Goal: Task Accomplishment & Management: Manage account settings

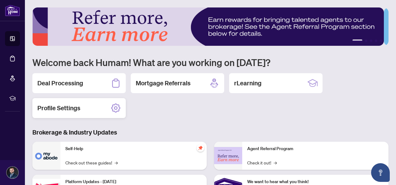
click at [95, 110] on div "Profile Settings" at bounding box center [78, 108] width 93 height 20
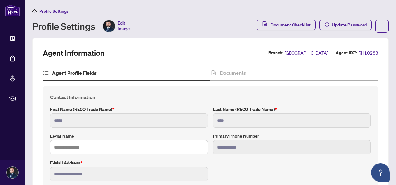
type input "****"
type input "**********"
click at [285, 20] on span "Document Checklist" at bounding box center [290, 25] width 40 height 10
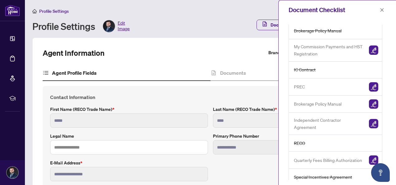
scroll to position [124, 0]
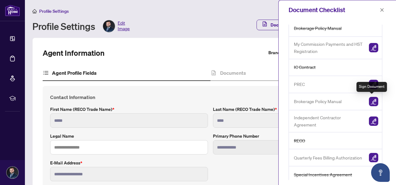
click at [372, 100] on img "button" at bounding box center [373, 101] width 9 height 9
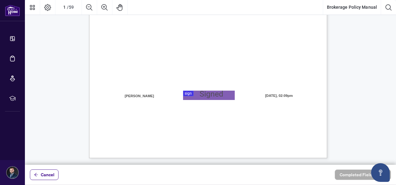
scroll to position [156, 0]
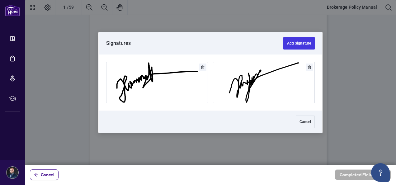
click at [204, 109] on div at bounding box center [210, 82] width 371 height 165
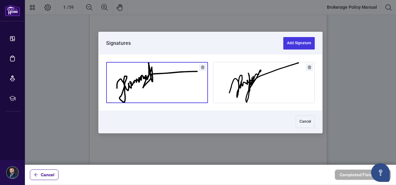
click at [175, 81] on button "Add Signature" at bounding box center [156, 82] width 101 height 40
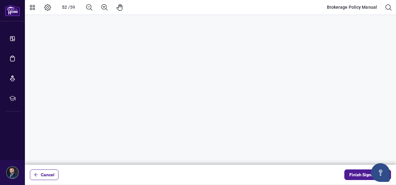
scroll to position [18492, 0]
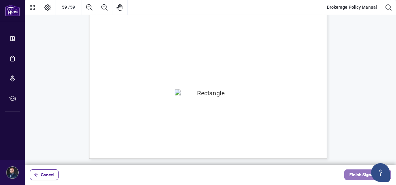
click at [354, 172] on span "Finish Signing" at bounding box center [363, 175] width 28 height 10
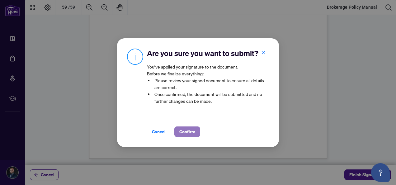
click at [186, 131] on span "Confirm" at bounding box center [187, 132] width 16 height 10
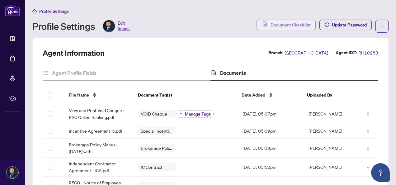
click at [284, 25] on span "Document Checklist" at bounding box center [290, 25] width 40 height 10
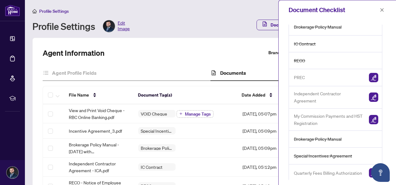
scroll to position [126, 0]
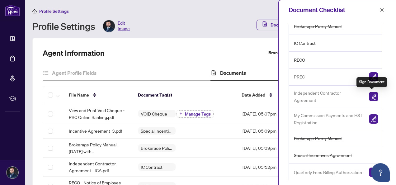
click at [370, 94] on img "button" at bounding box center [373, 96] width 9 height 9
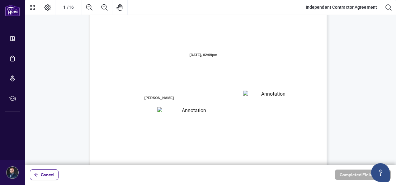
scroll to position [62, 0]
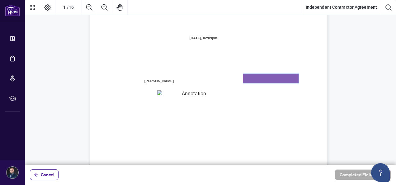
click at [251, 78] on textarea "01K2N8J2K9V0CNN3QD7ZAQM3NS" at bounding box center [270, 78] width 55 height 9
type textarea "*******"
click at [173, 97] on textarea "01K2N8J7ZRE9S7PKC3TK958VZ8" at bounding box center [191, 94] width 68 height 8
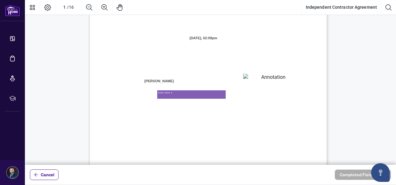
type textarea "**********"
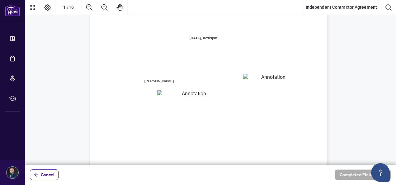
click at [185, 119] on span "Council of Ontario (RECO) (the “Broker Authority”), owns and or operates the De…" at bounding box center [195, 121] width 157 height 6
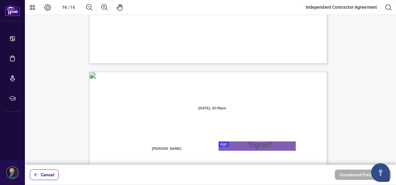
scroll to position [4722, 0]
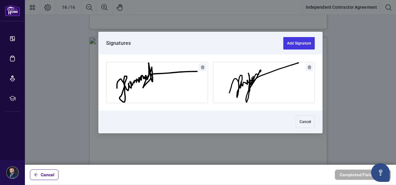
click at [238, 113] on div at bounding box center [210, 82] width 371 height 165
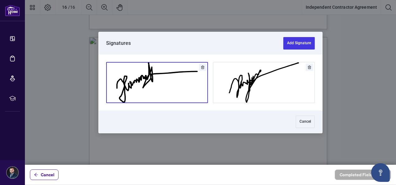
click at [160, 78] on button "Add Signature" at bounding box center [156, 82] width 101 height 40
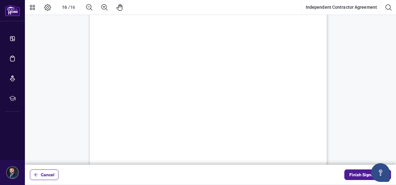
scroll to position [4909, 0]
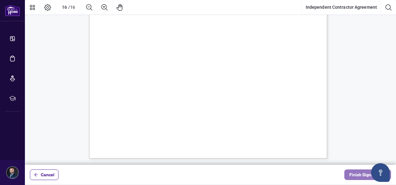
click at [355, 175] on span "Finish Signing" at bounding box center [363, 175] width 28 height 10
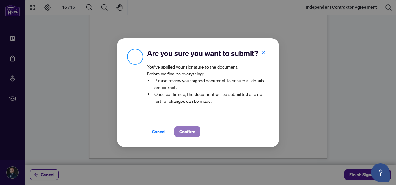
click at [193, 130] on span "Confirm" at bounding box center [187, 132] width 16 height 10
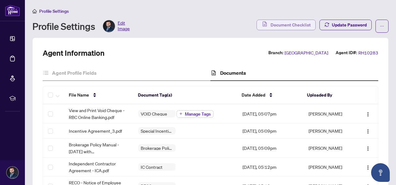
click at [274, 23] on span "Document Checklist" at bounding box center [290, 25] width 40 height 10
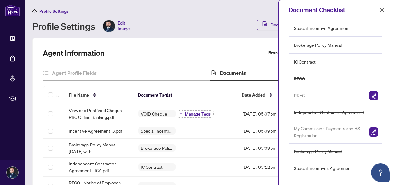
scroll to position [121, 0]
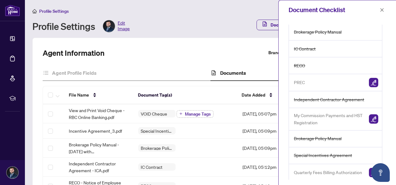
click at [342, 172] on span "Quarterly Fees Billing Authorization" at bounding box center [328, 172] width 68 height 7
click at [369, 171] on img "button" at bounding box center [373, 172] width 9 height 9
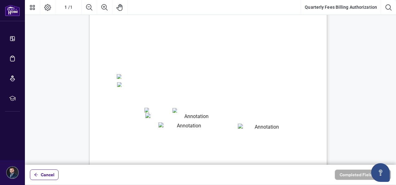
scroll to position [93, 0]
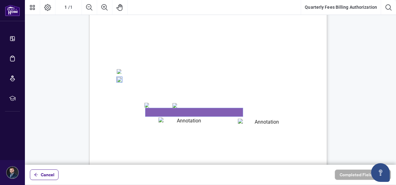
click at [154, 112] on textarea "01K2Q2PZTCG50PXJRQ0ESD8R0Q" at bounding box center [193, 112] width 97 height 8
type textarea "**********"
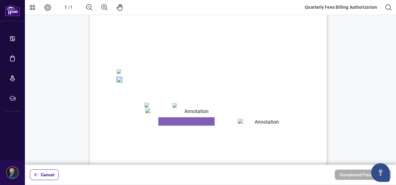
click at [171, 123] on textarea "01K2Q2Q4ZQHTNEB40Z25J4V42G" at bounding box center [186, 121] width 56 height 8
type textarea "*******"
click at [253, 119] on textarea "01K2Q2QBZMHR9PJGEGK098FPYD" at bounding box center [264, 123] width 53 height 8
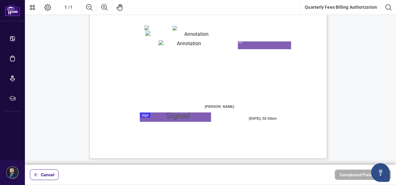
scroll to position [171, 0]
type textarea "***"
click at [149, 117] on div at bounding box center [210, 82] width 371 height 165
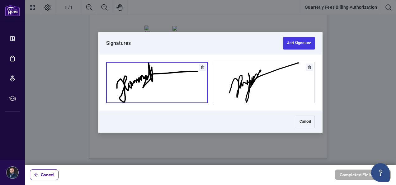
click at [155, 81] on button "Add Signature" at bounding box center [156, 82] width 101 height 40
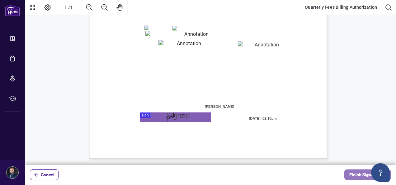
click at [355, 174] on span "Finish Signing" at bounding box center [363, 175] width 28 height 10
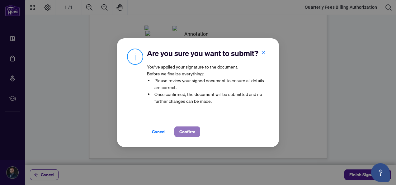
click at [185, 135] on span "Confirm" at bounding box center [187, 132] width 16 height 10
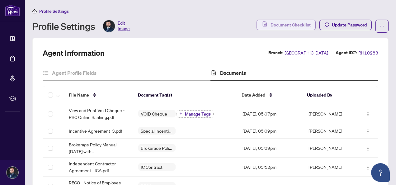
click at [285, 26] on span "Document Checklist" at bounding box center [290, 25] width 40 height 10
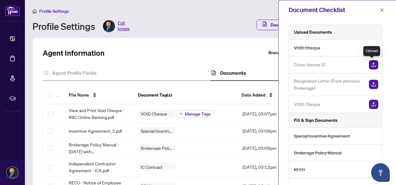
click at [370, 64] on img "button" at bounding box center [373, 64] width 9 height 9
click at [372, 62] on img "button" at bounding box center [373, 64] width 9 height 9
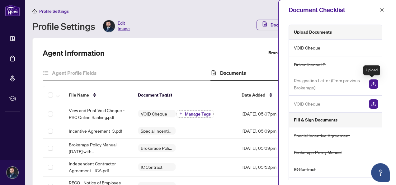
click at [369, 86] on img "button" at bounding box center [373, 83] width 9 height 9
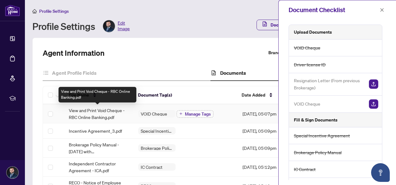
click at [92, 116] on span "View and Print Void Cheque - RBC Online Banking.pdf" at bounding box center [98, 114] width 59 height 14
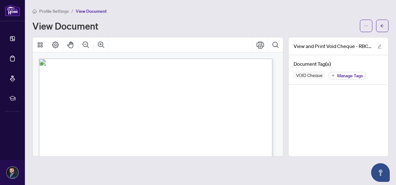
click at [344, 75] on span "Manage Tags" at bounding box center [350, 75] width 26 height 4
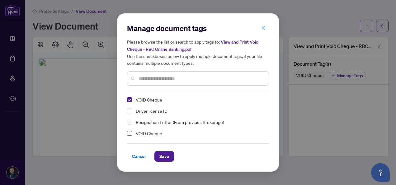
click at [131, 135] on span "Select VOID Cheque" at bounding box center [129, 133] width 5 height 5
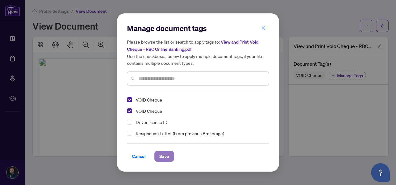
click at [170, 157] on button "Save" at bounding box center [164, 156] width 20 height 11
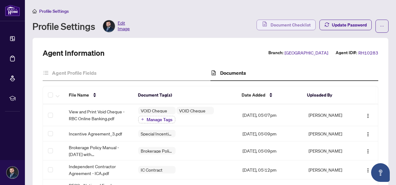
click at [288, 26] on span "Document Checklist" at bounding box center [290, 25] width 40 height 10
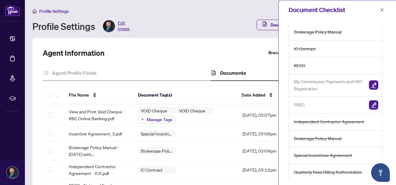
scroll to position [27, 0]
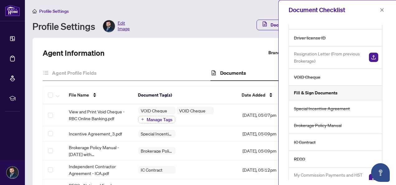
click at [380, 6] on span "button" at bounding box center [382, 10] width 4 height 10
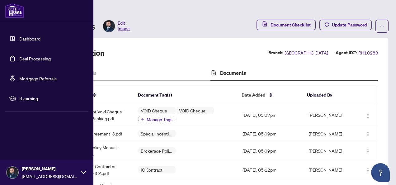
click at [26, 37] on link "Dashboard" at bounding box center [29, 39] width 21 height 6
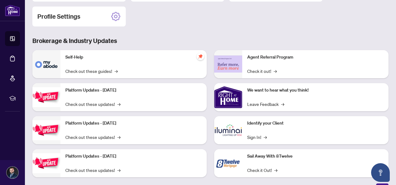
scroll to position [93, 0]
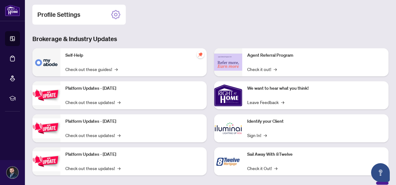
click at [172, 33] on div "1 2 3 4 5 Welcome back Humam! What are you working on [DATE]? Deal Processing M…" at bounding box center [210, 49] width 356 height 270
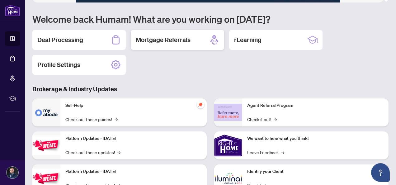
scroll to position [0, 0]
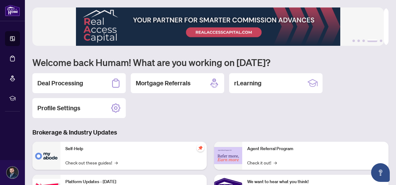
click at [242, 108] on div "Deal Processing Mortgage Referrals rLearning Profile Settings" at bounding box center [210, 95] width 356 height 45
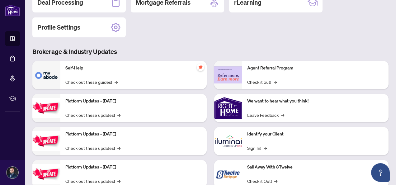
scroll to position [93, 0]
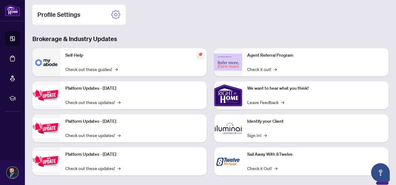
click at [158, 62] on div "Self-Help Check out these guides! →" at bounding box center [133, 62] width 146 height 28
click at [87, 69] on link "Check out these guides! →" at bounding box center [91, 69] width 52 height 7
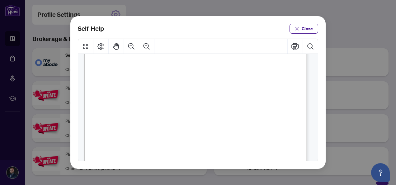
scroll to position [0, 0]
click at [304, 30] on span "Close" at bounding box center [307, 29] width 11 height 10
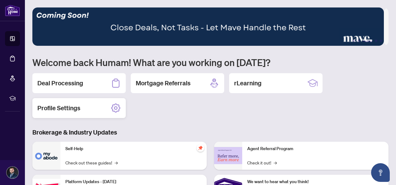
click at [108, 108] on div "Profile Settings" at bounding box center [78, 108] width 93 height 20
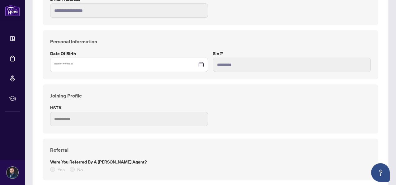
scroll to position [156, 0]
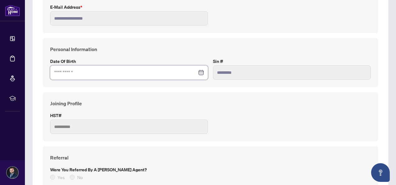
click at [112, 73] on input at bounding box center [125, 72] width 143 height 7
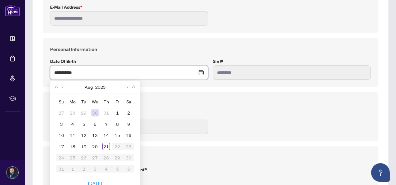
type input "**********"
click at [62, 83] on button "Previous month (PageUp)" at bounding box center [62, 87] width 7 height 12
click at [96, 85] on button "2025" at bounding box center [100, 87] width 10 height 12
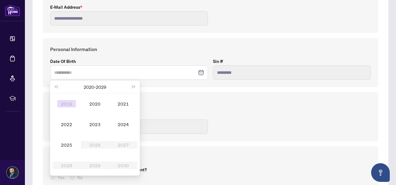
type input "**********"
click at [55, 82] on button "Last year (Control + left)" at bounding box center [56, 87] width 7 height 12
type input "**********"
click at [57, 86] on span "Last year (Control + left)" at bounding box center [55, 86] width 3 height 3
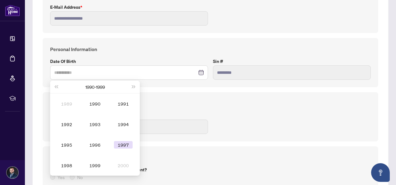
click at [130, 141] on div "1997" at bounding box center [123, 144] width 19 height 7
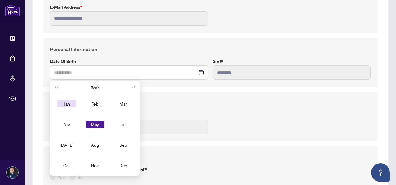
click at [63, 104] on div "Jan" at bounding box center [66, 103] width 19 height 7
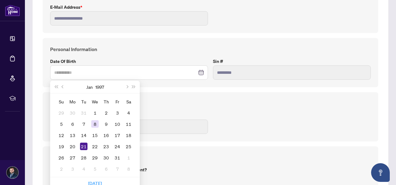
type input "**********"
click at [96, 123] on div "8" at bounding box center [94, 123] width 7 height 7
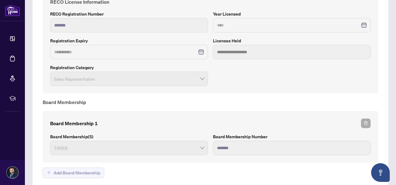
scroll to position [431, 0]
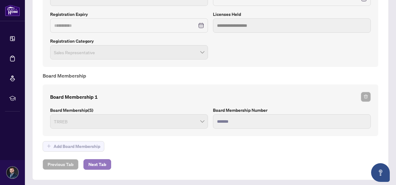
click at [98, 162] on span "Next Tab" at bounding box center [97, 164] width 18 height 10
